Goal: Task Accomplishment & Management: Manage account settings

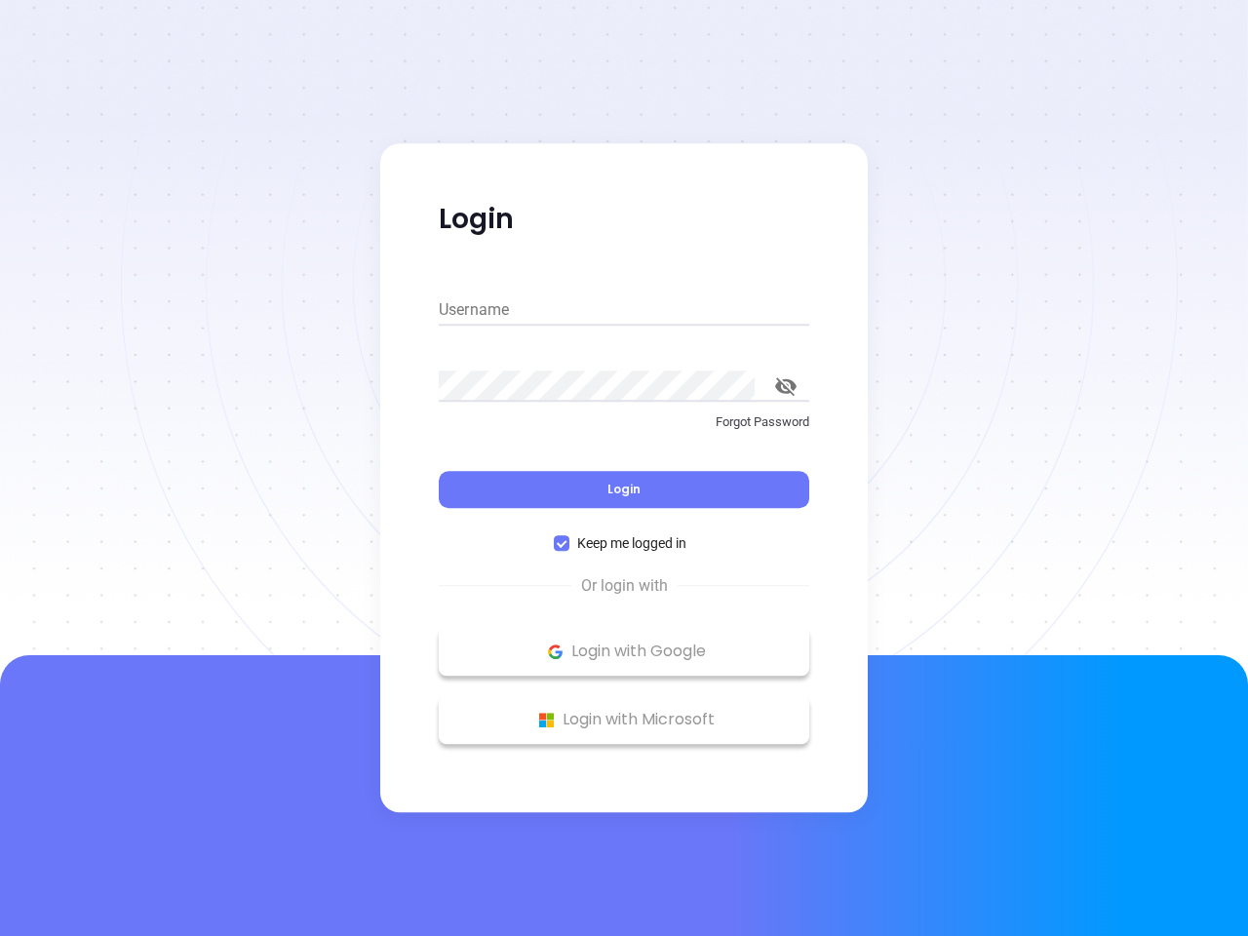
click at [624, 468] on div "Login" at bounding box center [624, 478] width 371 height 60
click at [624, 310] on input "Username" at bounding box center [624, 310] width 371 height 31
click at [786, 386] on icon "toggle password visibility" at bounding box center [785, 386] width 21 height 19
click at [624, 490] on span "Login" at bounding box center [624, 489] width 33 height 17
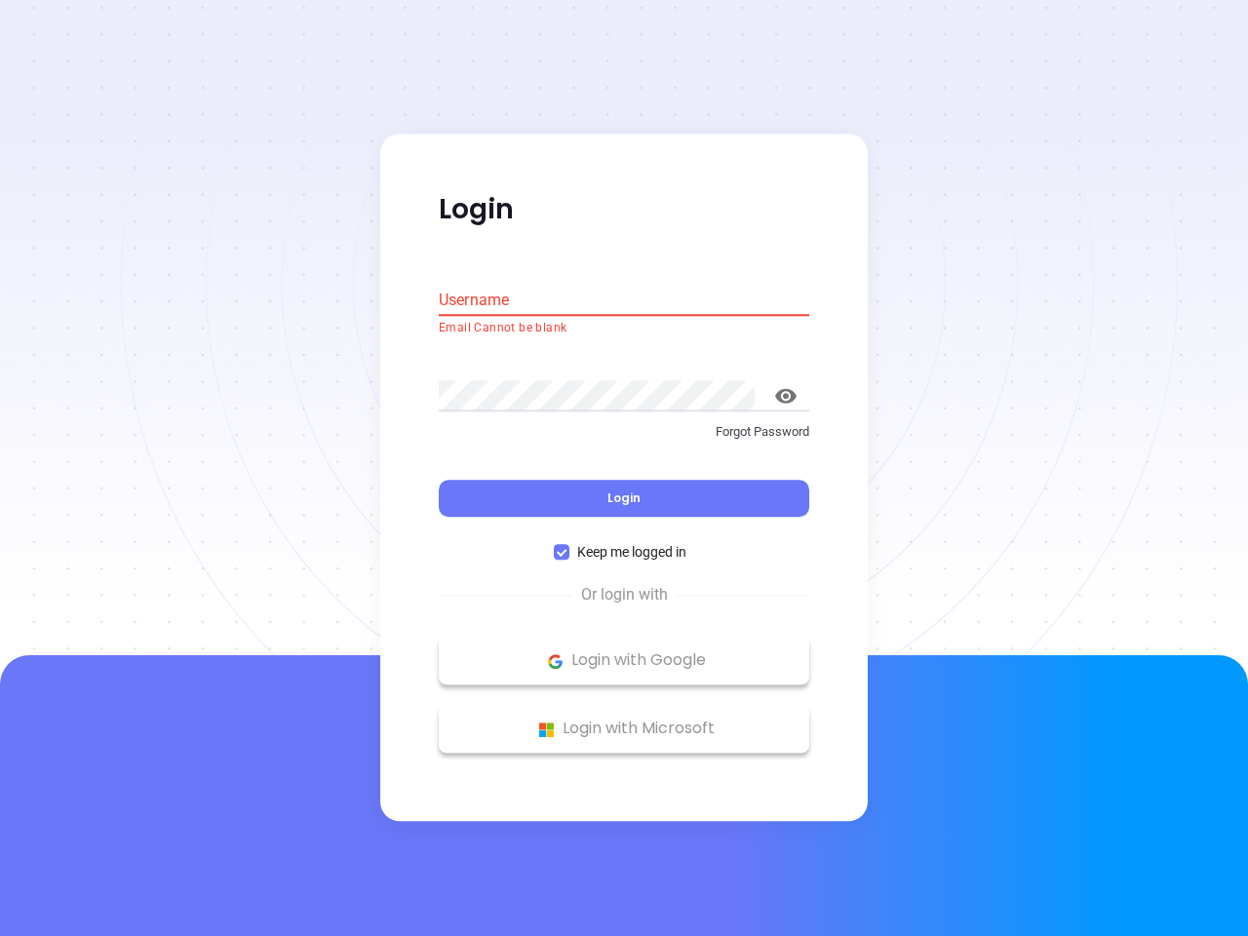
click at [624, 543] on span "Keep me logged in" at bounding box center [632, 552] width 125 height 21
click at [570, 545] on input "Keep me logged in" at bounding box center [562, 553] width 16 height 16
checkbox input "false"
click at [624, 651] on p "Login with Google" at bounding box center [624, 661] width 351 height 29
click at [624, 720] on p "Login with Microsoft" at bounding box center [624, 729] width 351 height 29
